Goal: Information Seeking & Learning: Learn about a topic

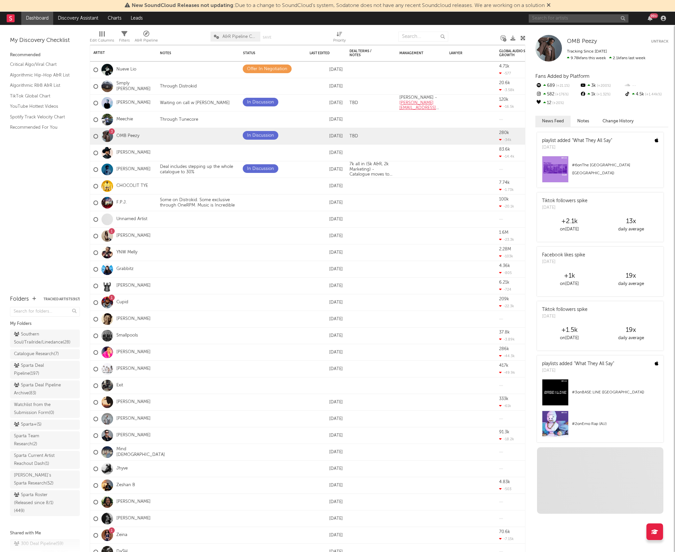
click at [556, 21] on input "text" at bounding box center [578, 18] width 100 height 8
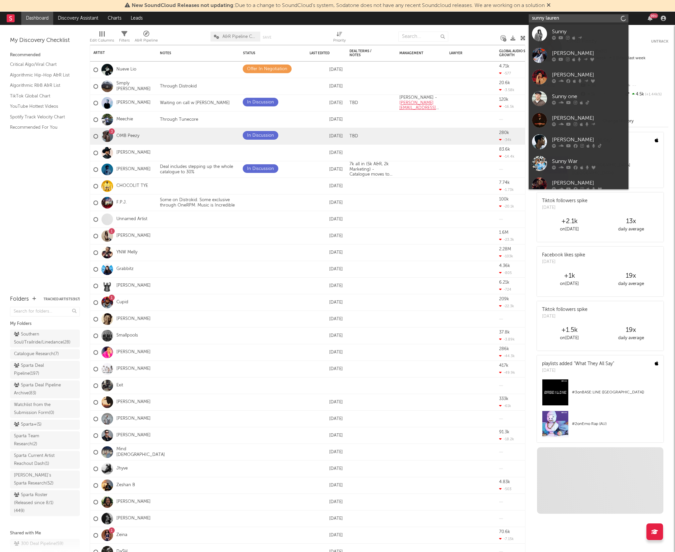
type input "[PERSON_NAME]"
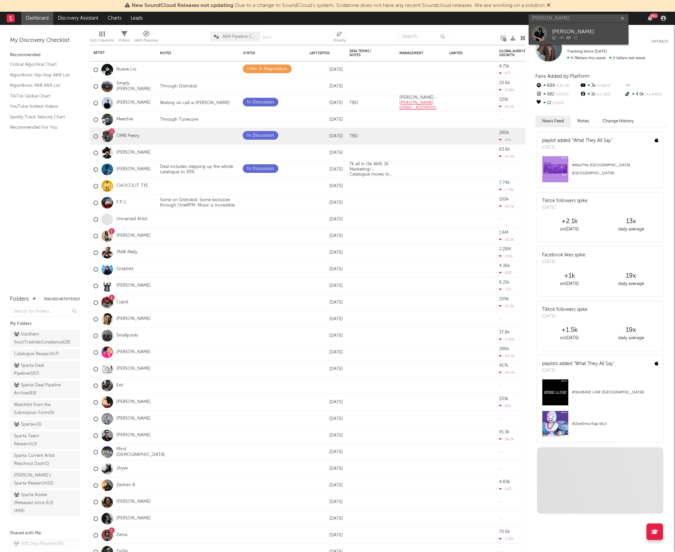
click at [566, 39] on icon at bounding box center [568, 38] width 5 height 4
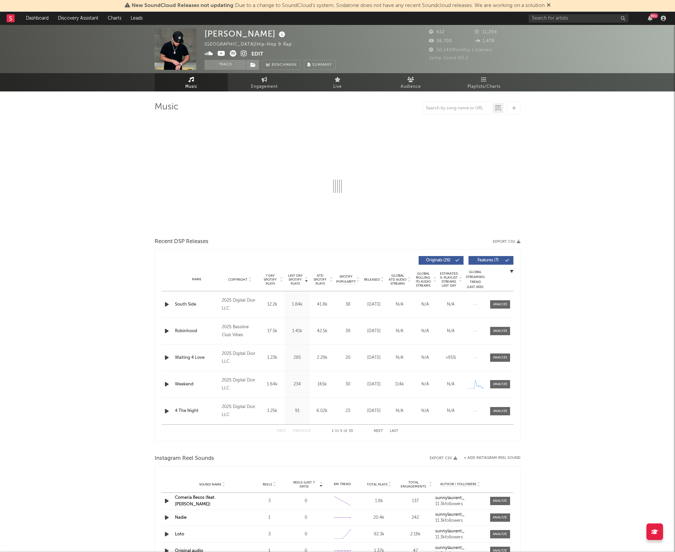
select select "6m"
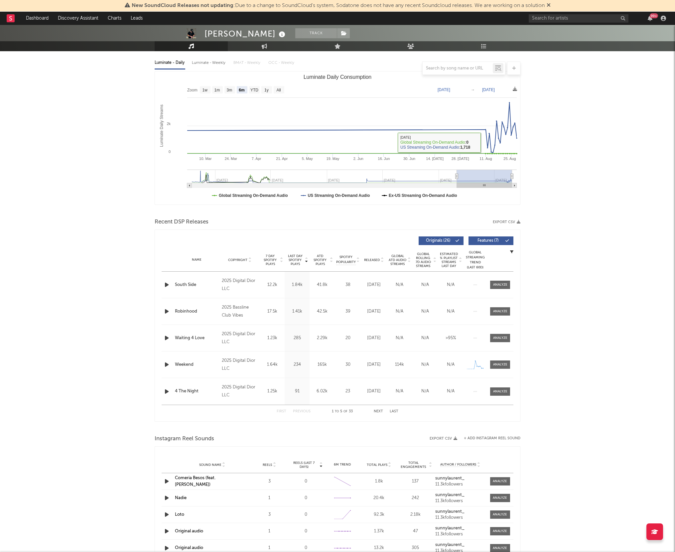
scroll to position [75, 0]
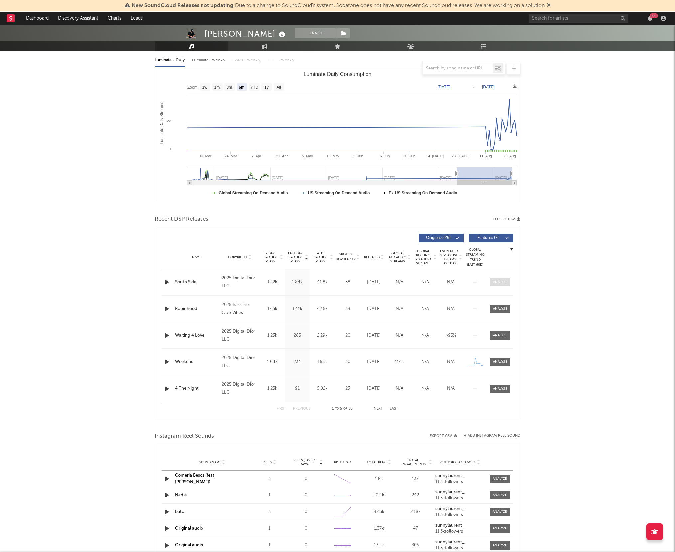
click at [502, 285] on span at bounding box center [500, 282] width 20 height 8
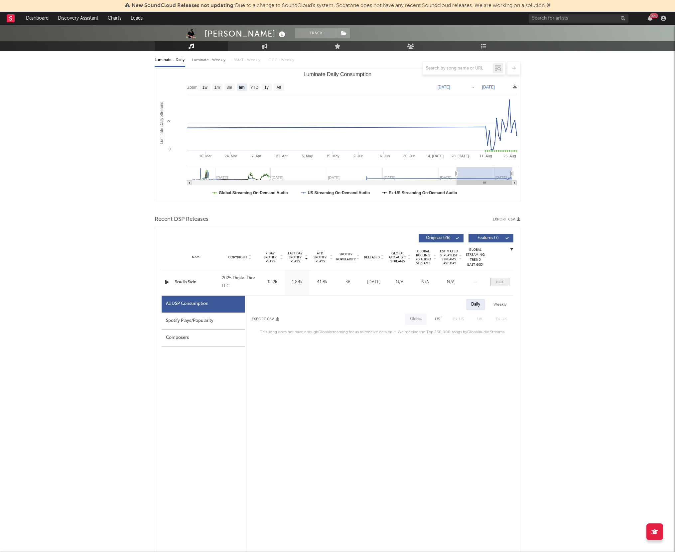
click at [507, 284] on span at bounding box center [500, 282] width 20 height 8
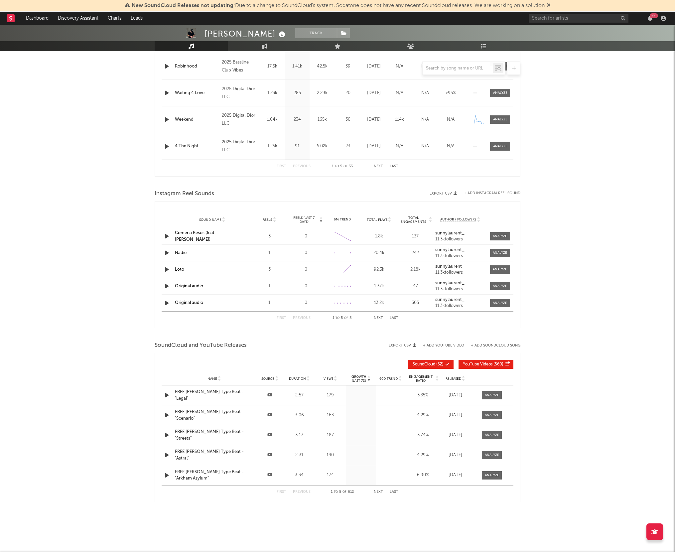
scroll to position [0, 0]
